Goal: Use online tool/utility

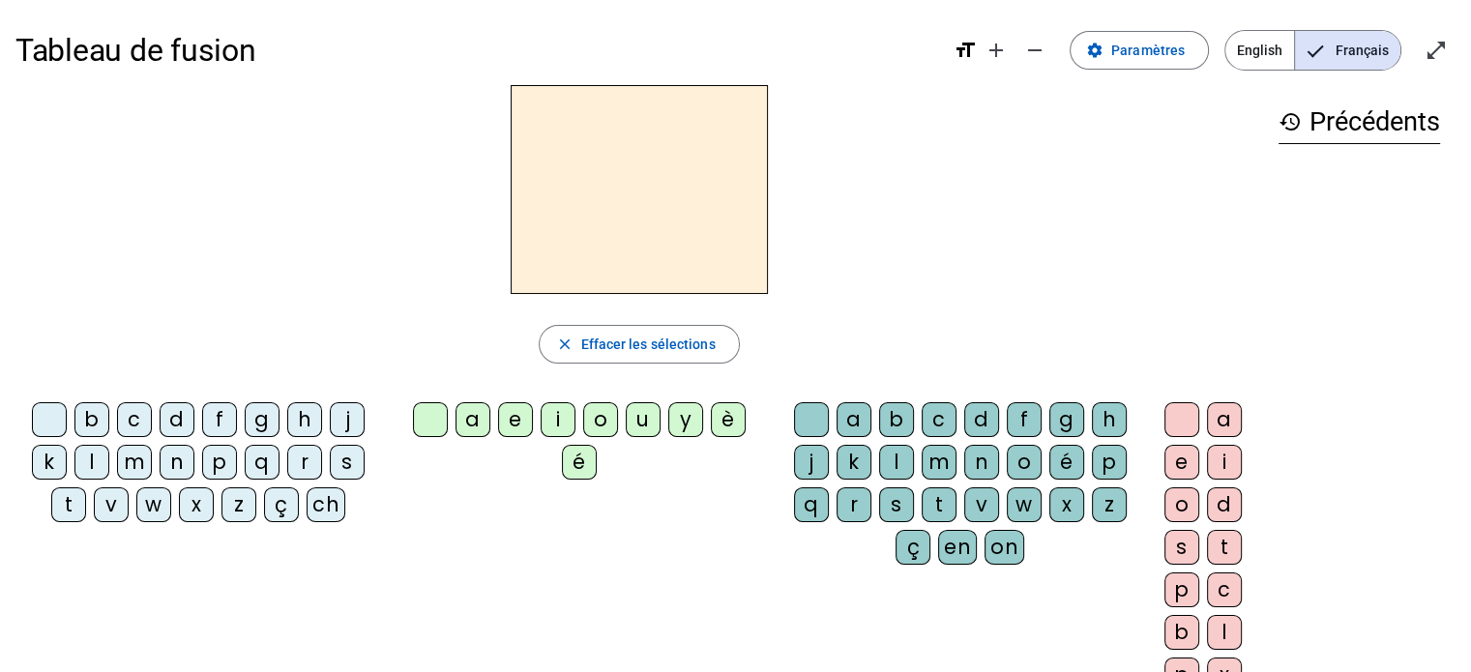
click at [89, 471] on div "l" at bounding box center [91, 462] width 35 height 35
click at [462, 418] on div "a" at bounding box center [473, 419] width 35 height 35
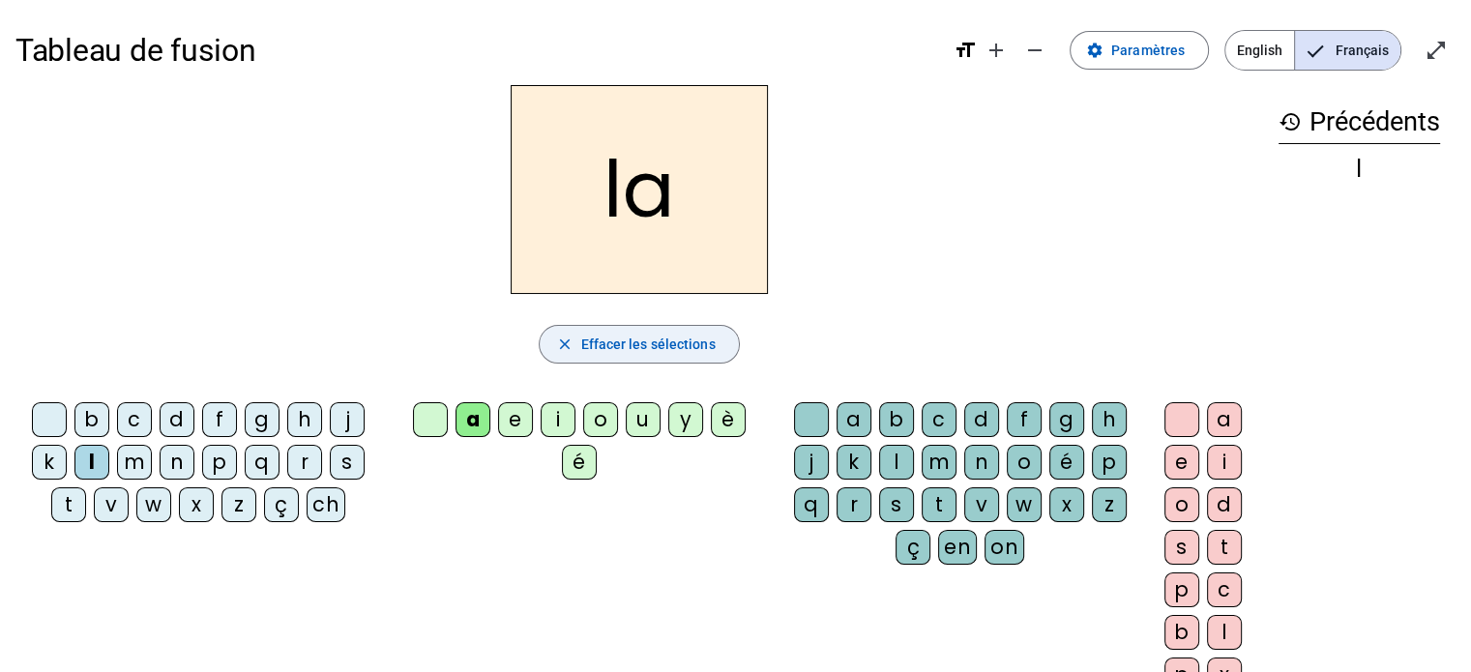
click at [560, 340] on mat-icon "close" at bounding box center [563, 344] width 17 height 17
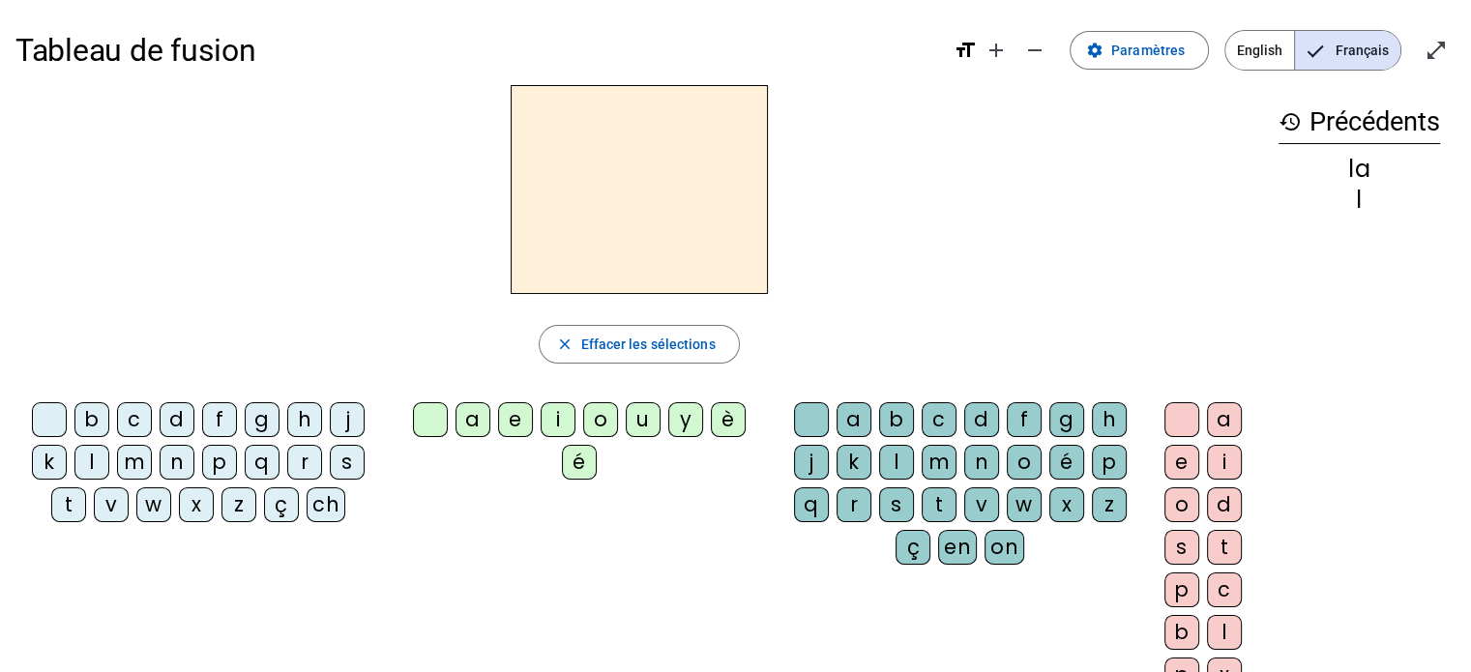
click at [90, 456] on div "l" at bounding box center [91, 462] width 35 height 35
click at [504, 417] on div "e" at bounding box center [515, 419] width 35 height 35
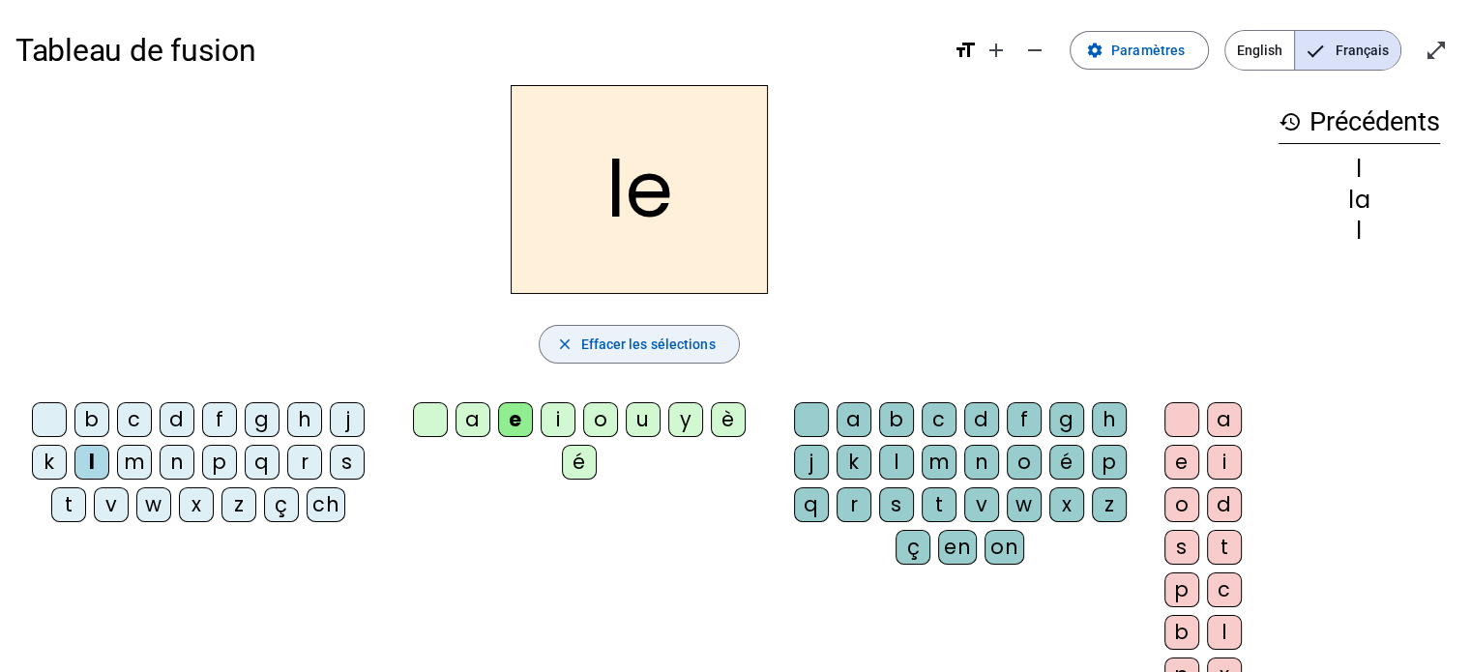
click at [588, 353] on span "Effacer les sélections" at bounding box center [647, 344] width 134 height 23
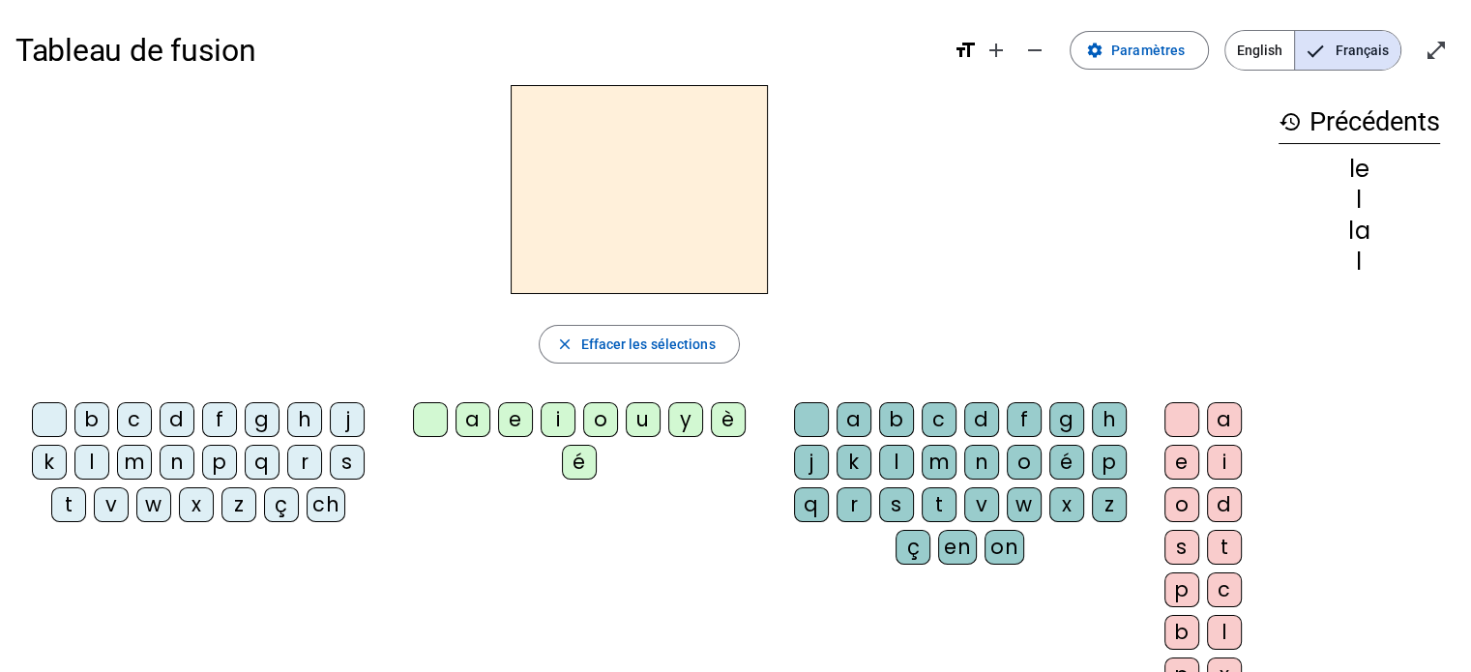
click at [91, 452] on div "l" at bounding box center [91, 462] width 35 height 35
click at [638, 412] on div "u" at bounding box center [643, 419] width 35 height 35
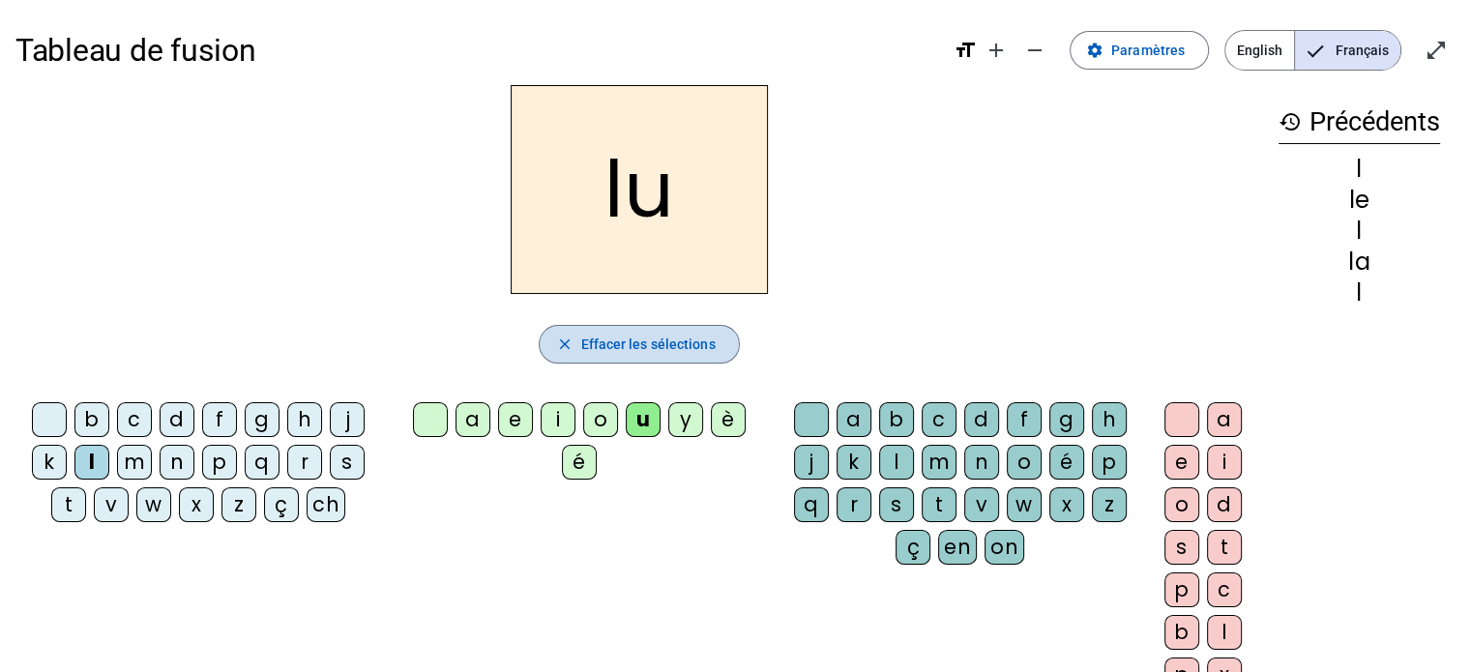
click at [635, 343] on span "Effacer les sélections" at bounding box center [647, 344] width 134 height 23
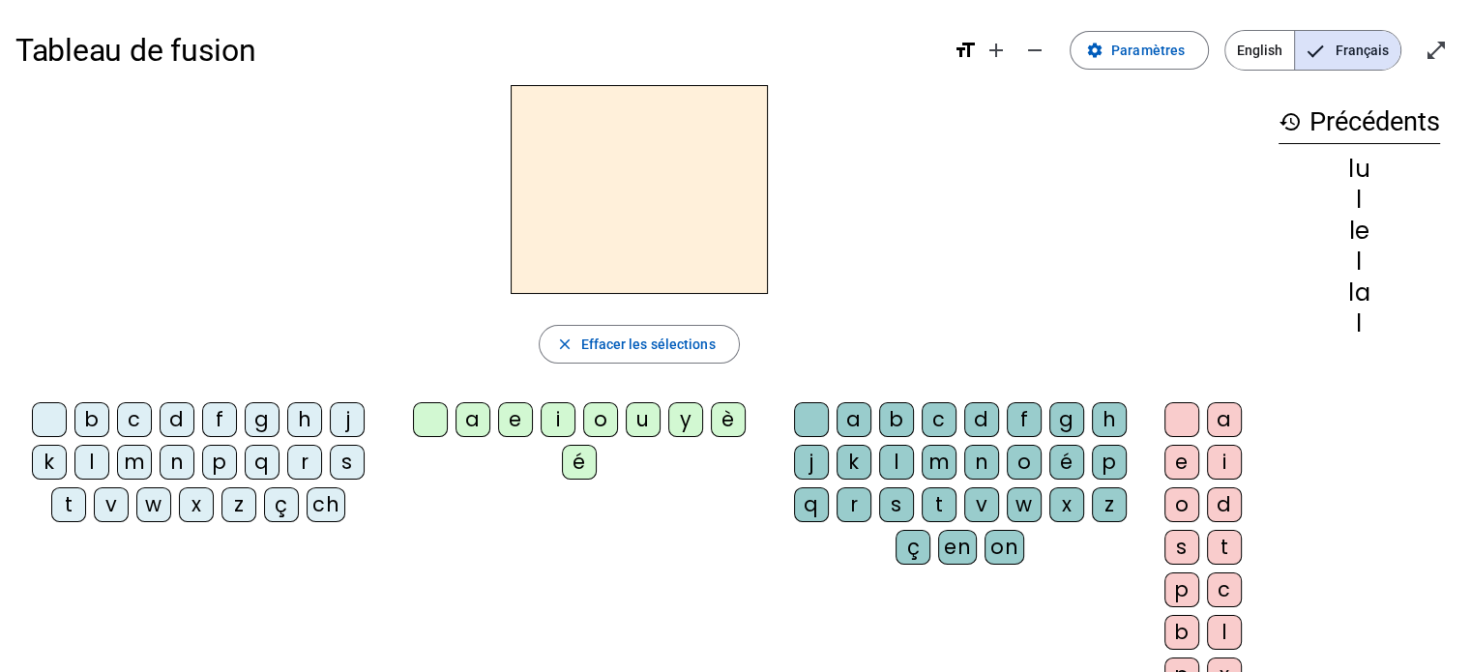
click at [75, 505] on div "t" at bounding box center [68, 505] width 35 height 35
click at [636, 416] on div "u" at bounding box center [643, 419] width 35 height 35
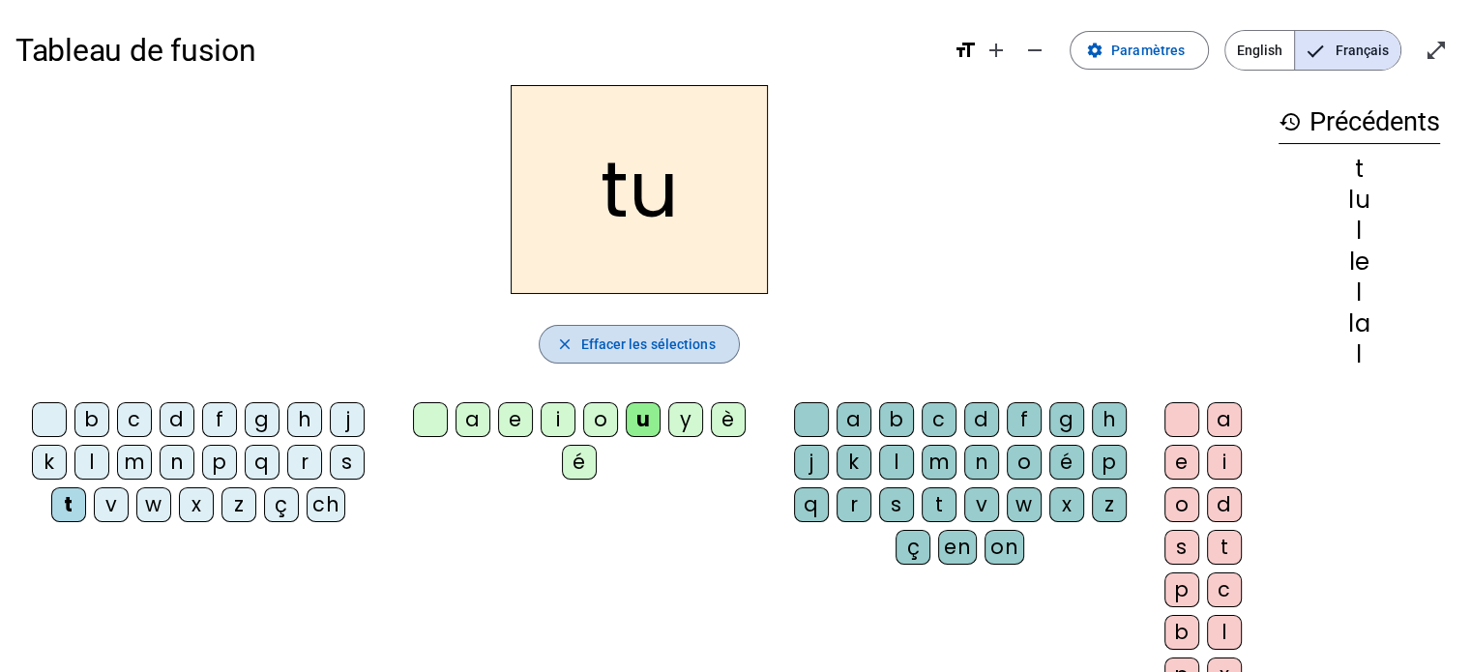
click at [626, 350] on span "Effacer les sélections" at bounding box center [647, 344] width 134 height 23
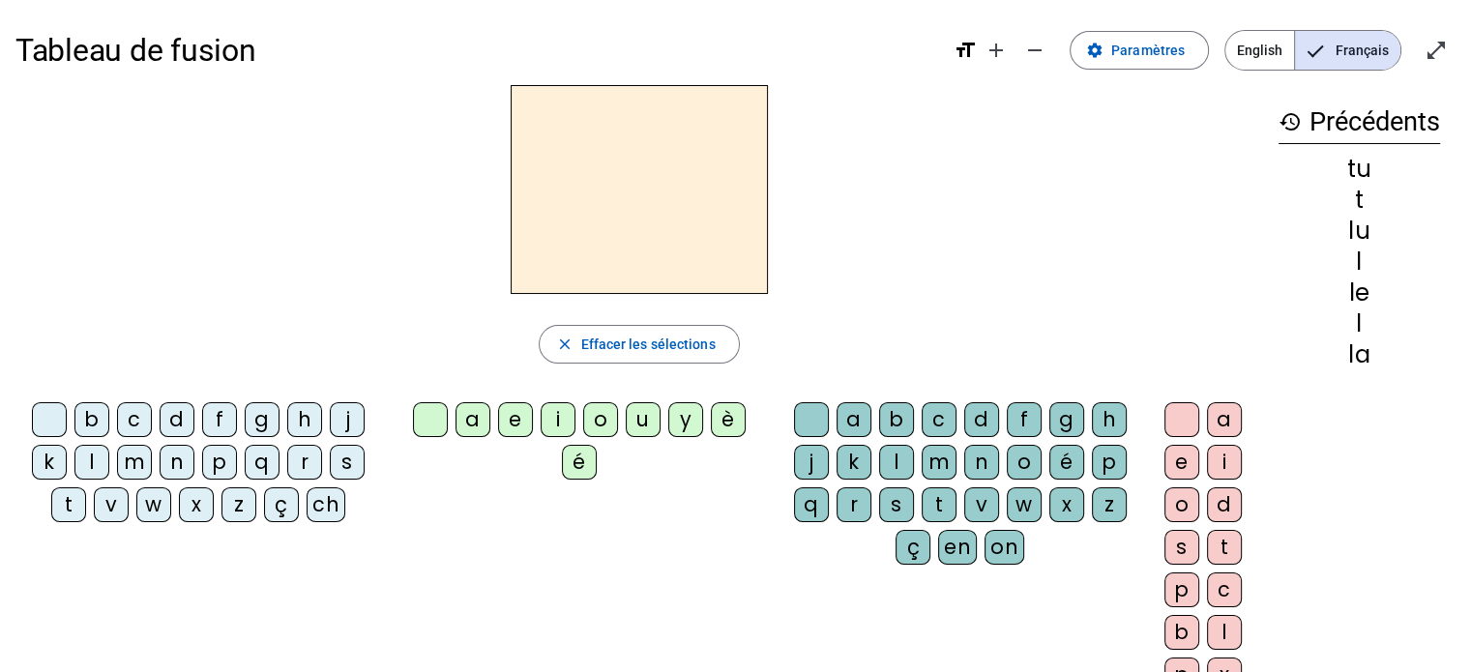
click at [81, 494] on div "t" at bounding box center [68, 505] width 35 height 35
click at [470, 425] on div "a" at bounding box center [473, 419] width 35 height 35
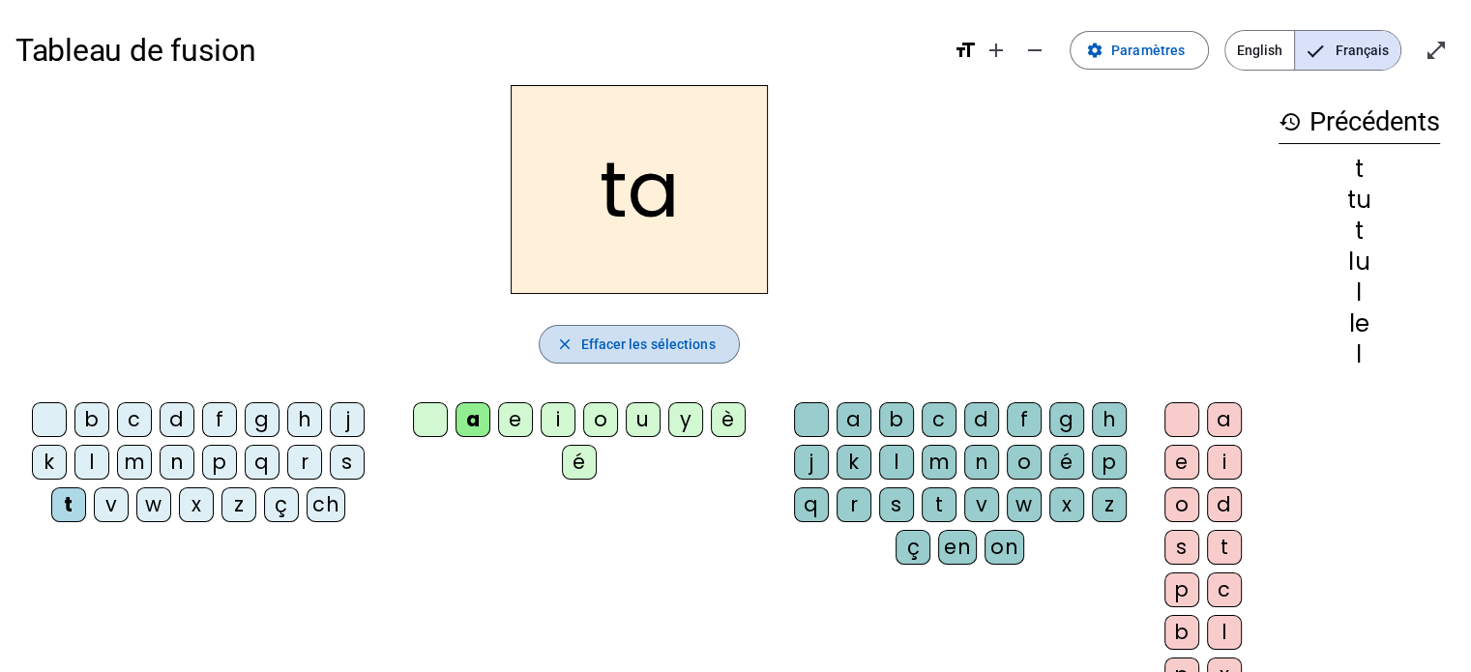
click at [668, 340] on span "Effacer les sélections" at bounding box center [647, 344] width 134 height 23
